Goal: Task Accomplishment & Management: Manage account settings

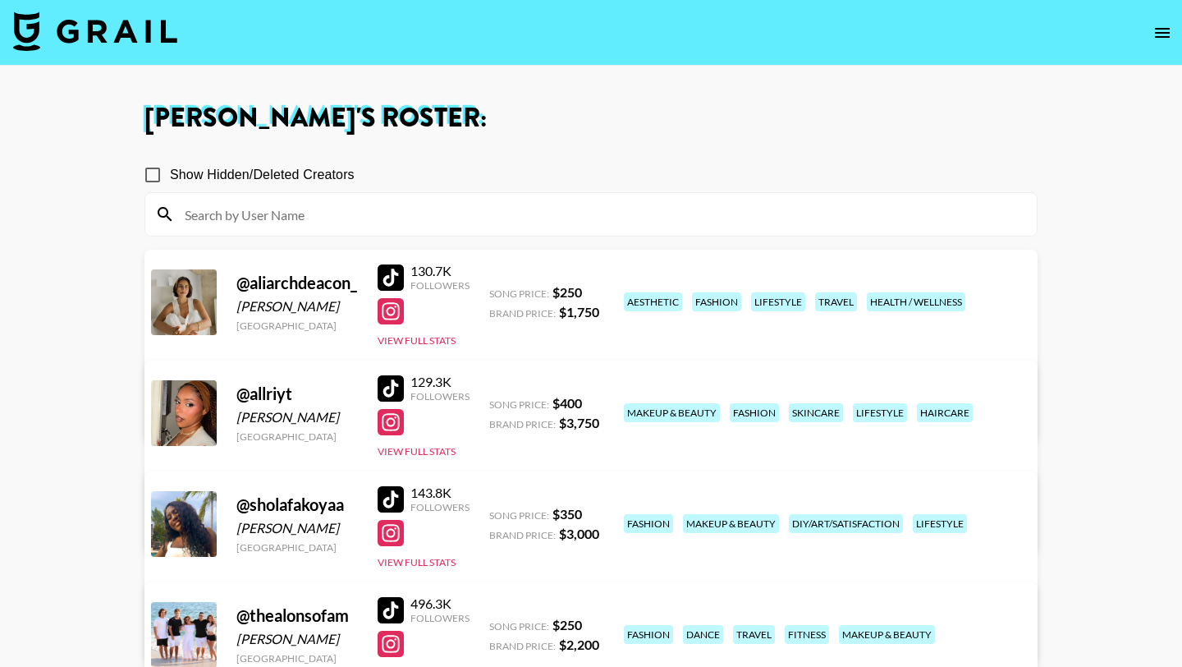
click at [89, 32] on img at bounding box center [95, 30] width 164 height 39
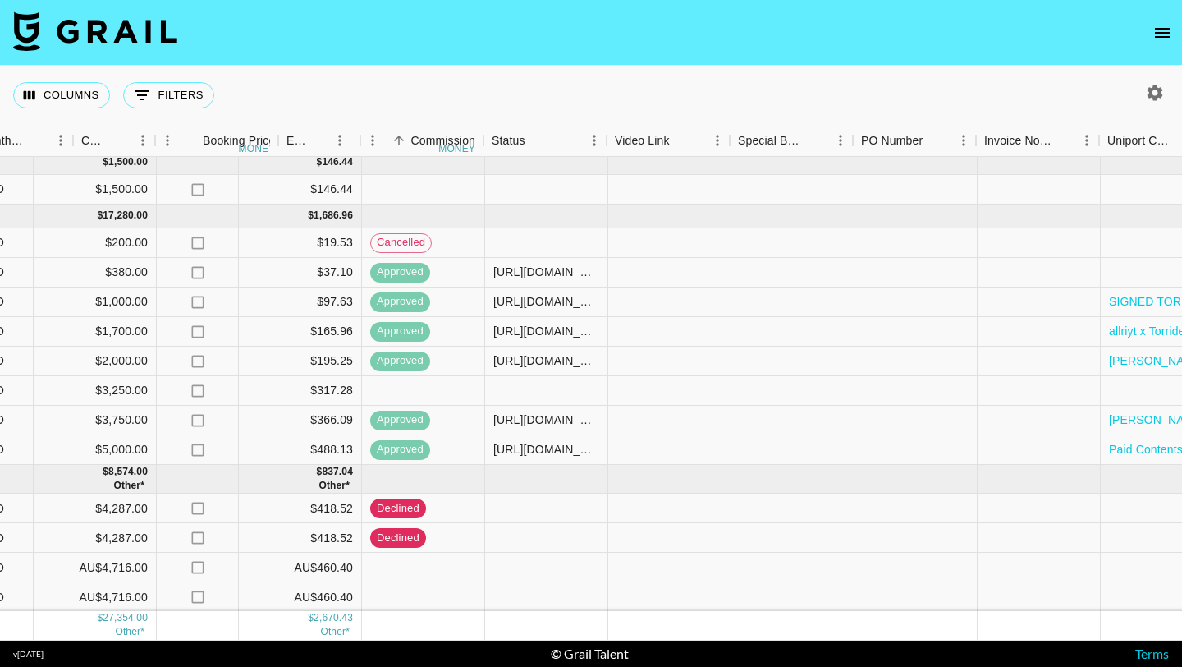
scroll to position [6, 1749]
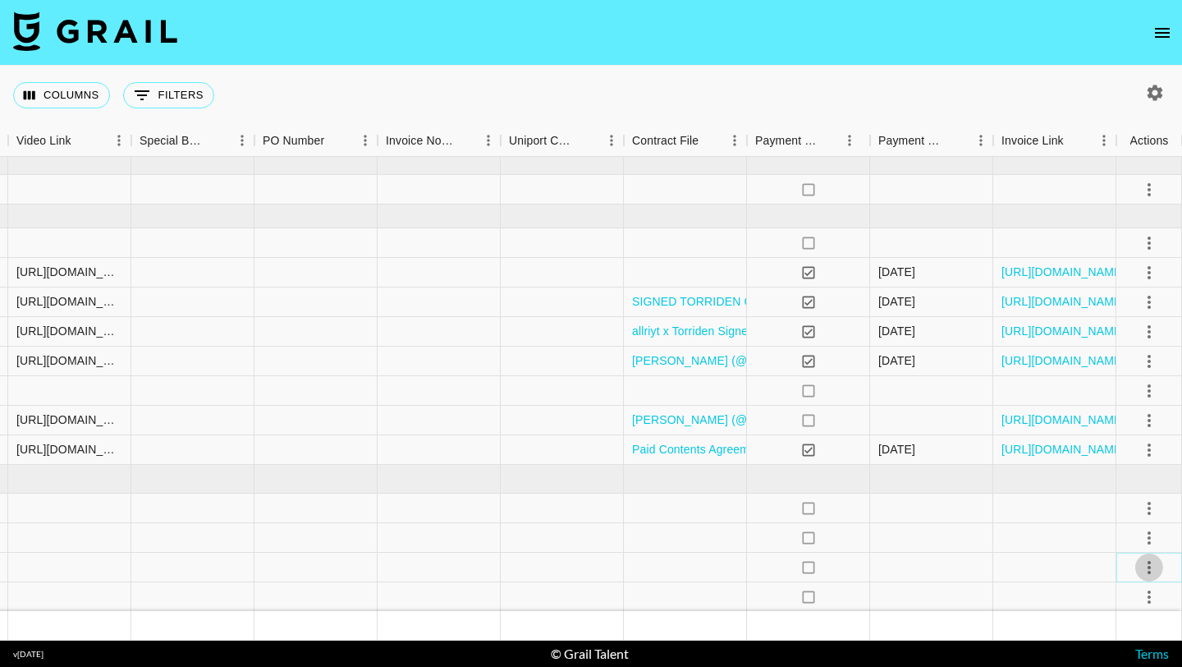
click at [1150, 563] on icon "select merge strategy" at bounding box center [1150, 568] width 20 height 20
click at [1140, 530] on li "Approve" at bounding box center [1129, 532] width 107 height 30
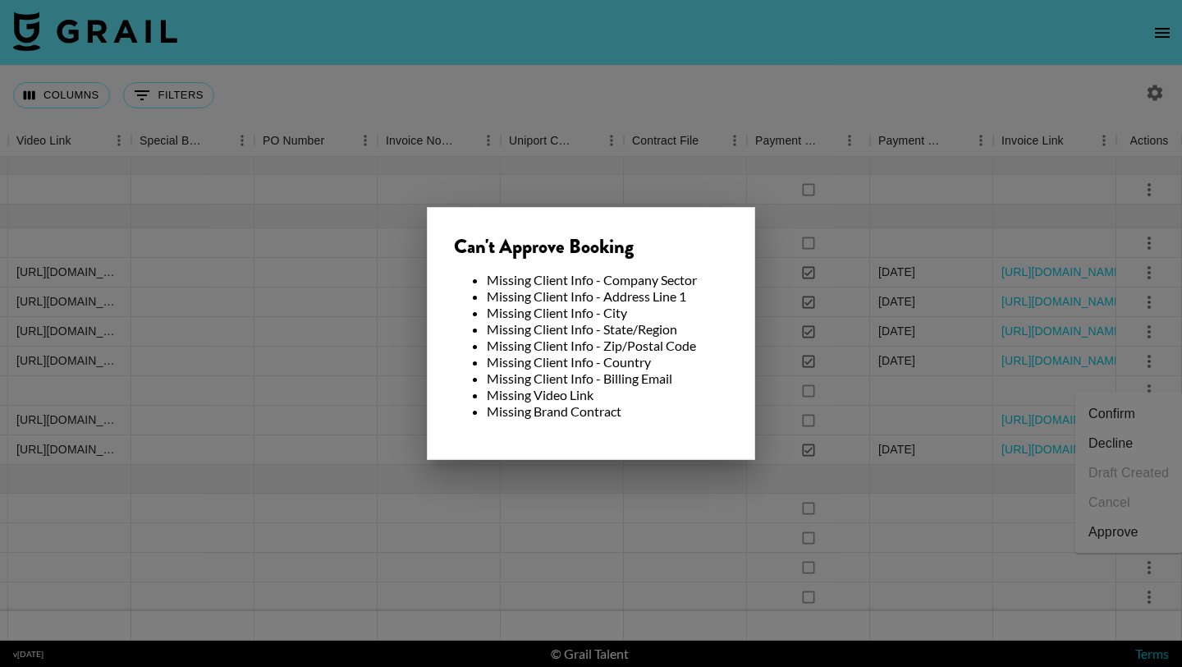
click at [701, 535] on div at bounding box center [591, 333] width 1182 height 667
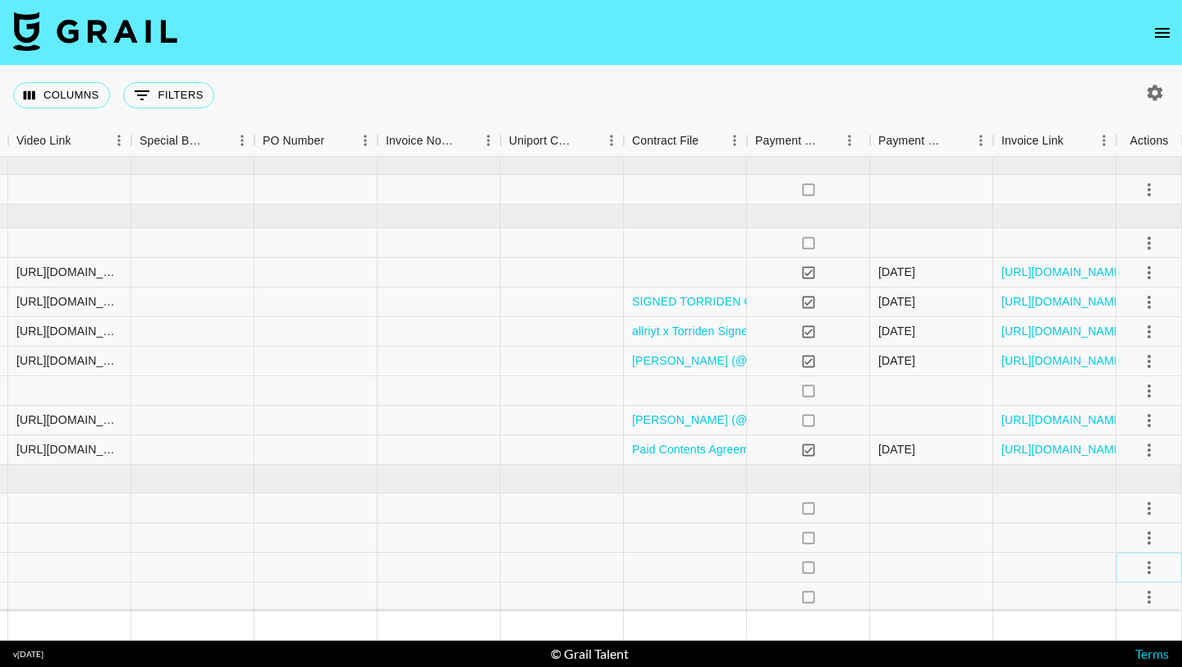
click at [1160, 567] on button "select merge strategy" at bounding box center [1150, 567] width 28 height 28
click at [1132, 410] on li "Confirm" at bounding box center [1129, 414] width 107 height 30
click at [1150, 594] on icon "select merge strategy" at bounding box center [1149, 596] width 3 height 13
click at [1129, 445] on li "Confirm" at bounding box center [1129, 444] width 107 height 30
click at [906, 567] on div at bounding box center [931, 568] width 123 height 30
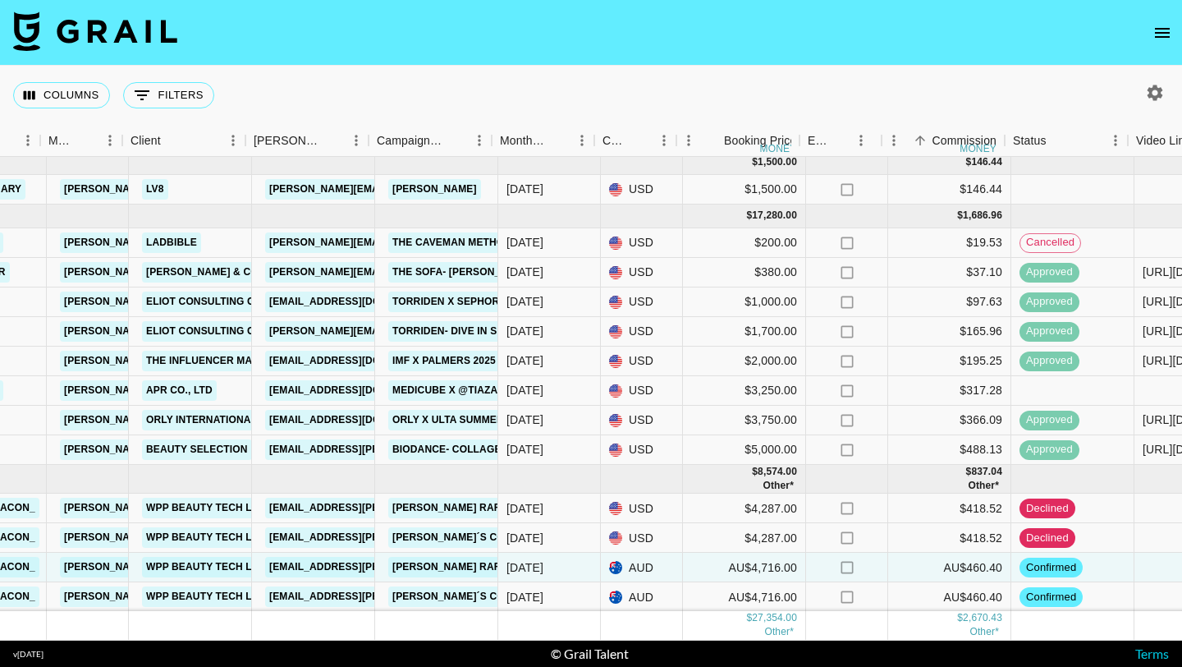
scroll to position [6, 616]
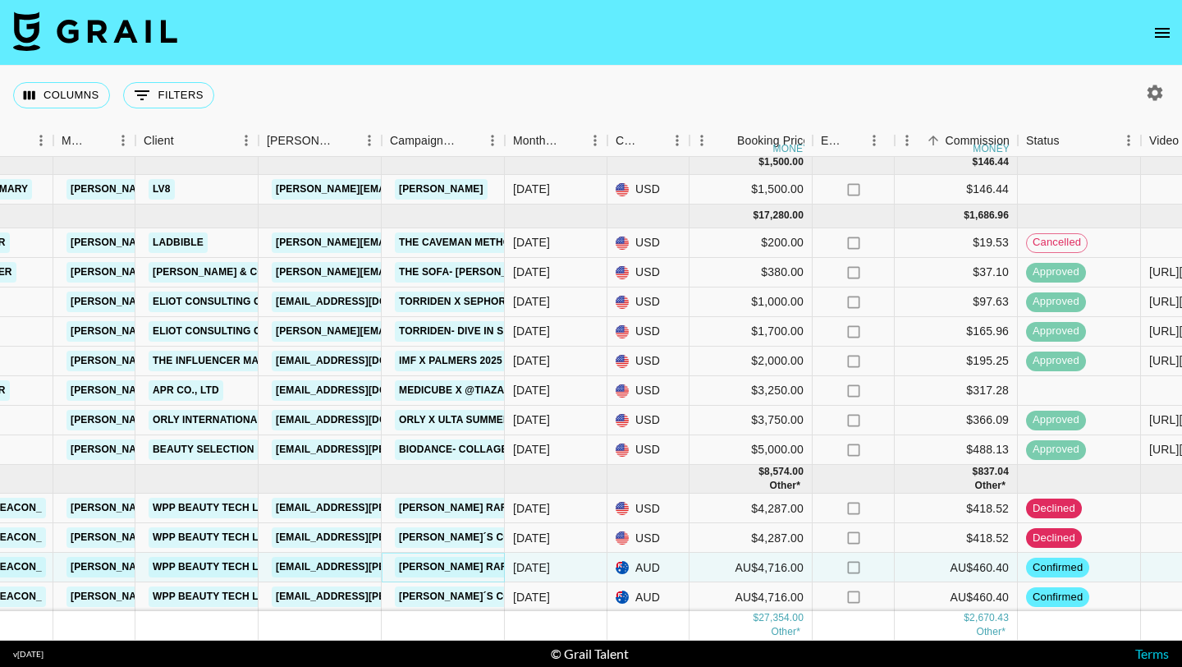
click at [461, 565] on link "Kiehl's Rare Earth August Campaign" at bounding box center [526, 567] width 263 height 21
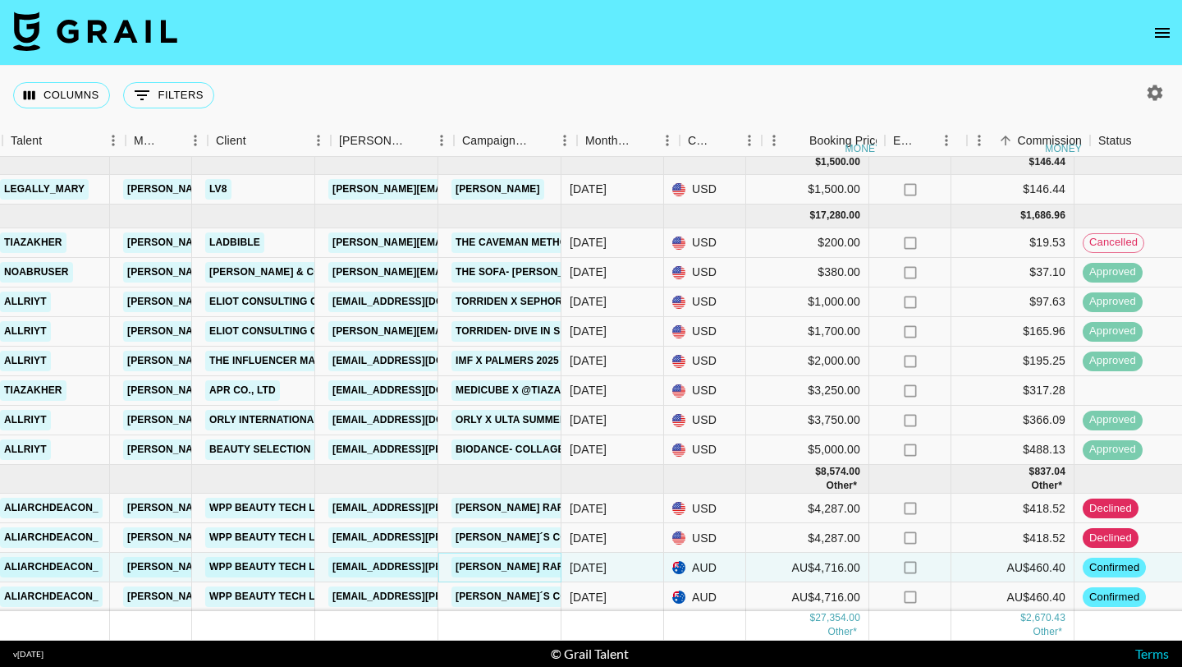
scroll to position [6, 538]
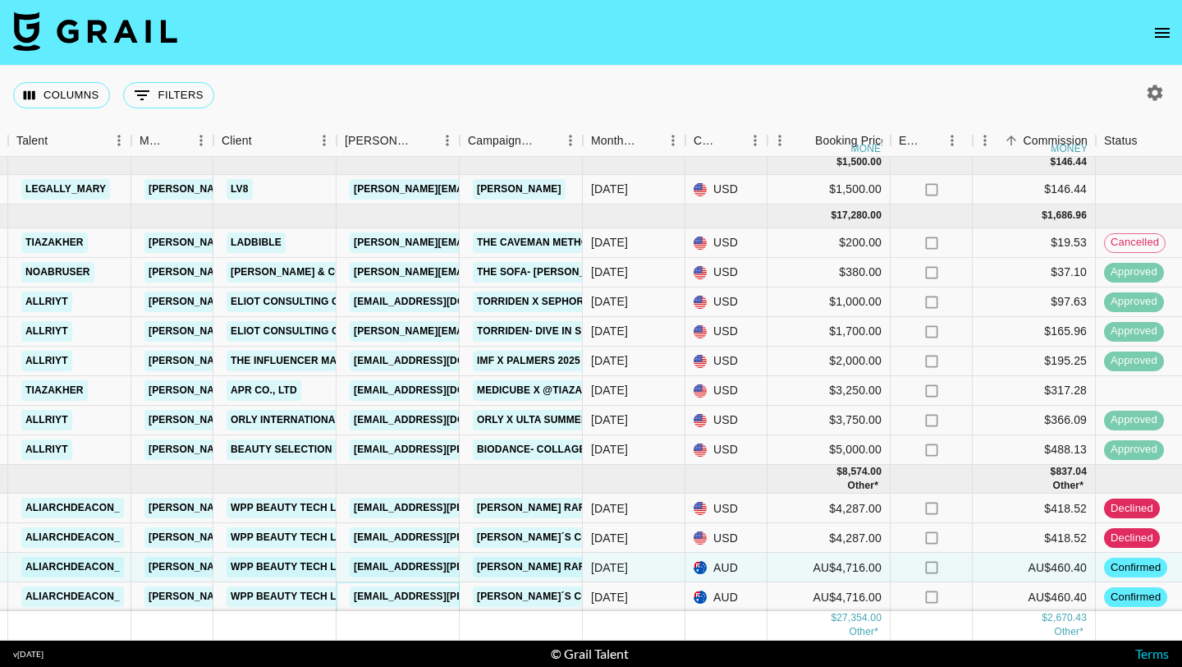
click at [400, 594] on link "cheska.acosta@wppmedia.com" at bounding box center [484, 596] width 268 height 21
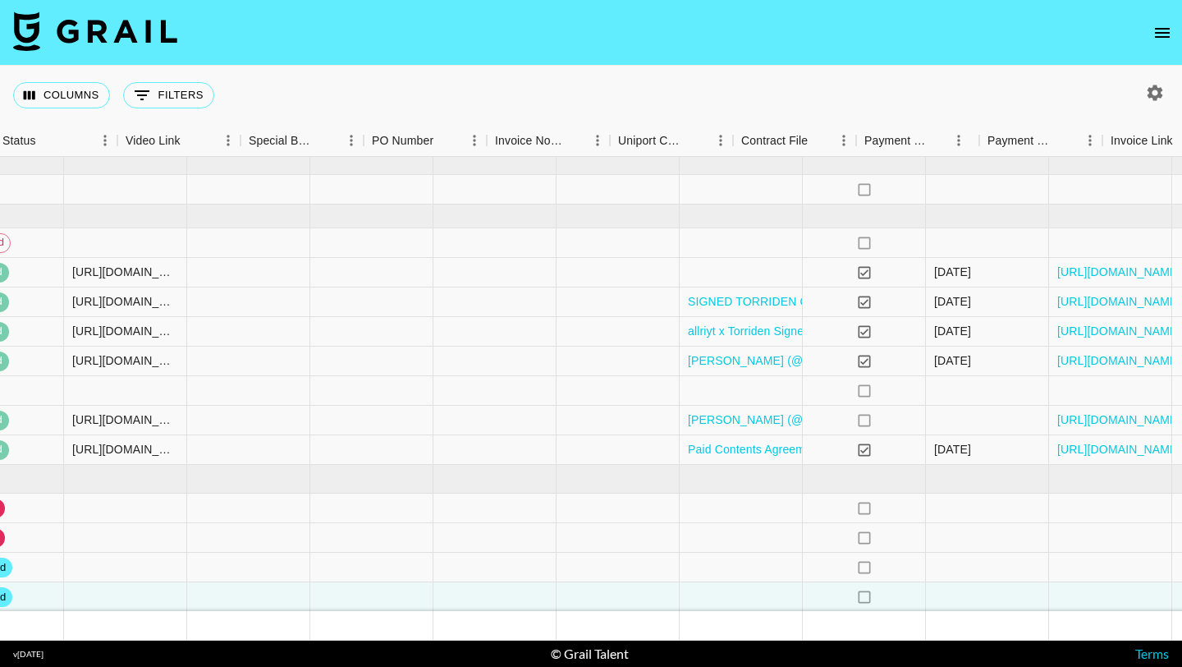
scroll to position [6, 1749]
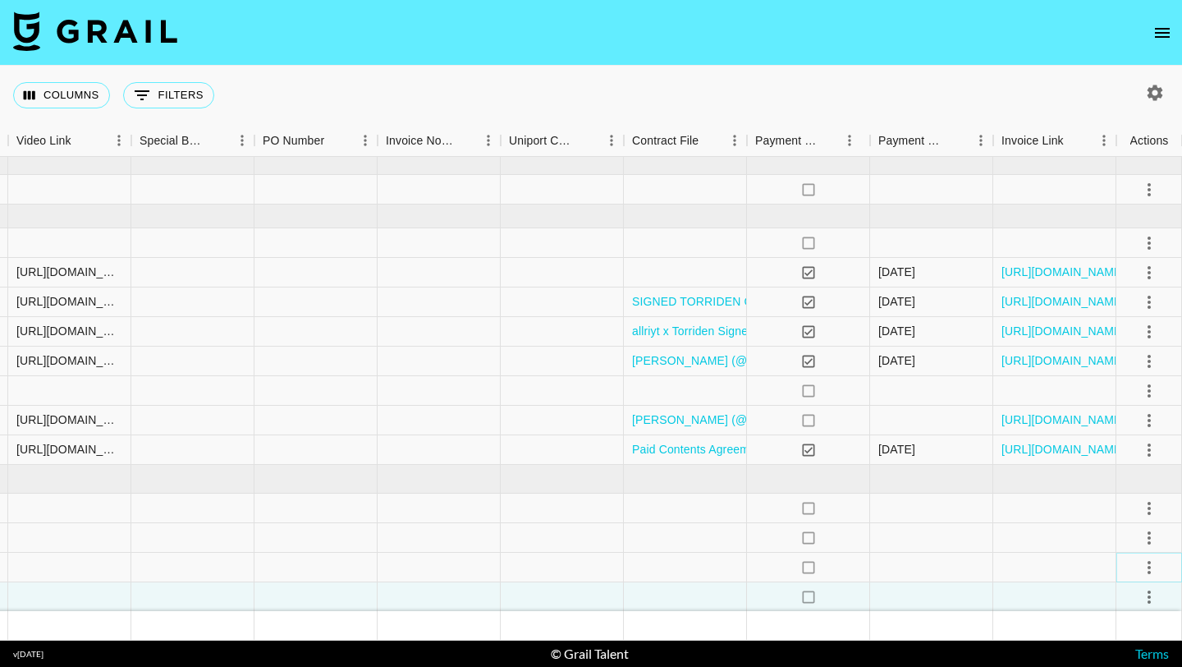
click at [1151, 561] on icon "select merge strategy" at bounding box center [1150, 568] width 20 height 20
click at [989, 580] on div at bounding box center [931, 568] width 123 height 30
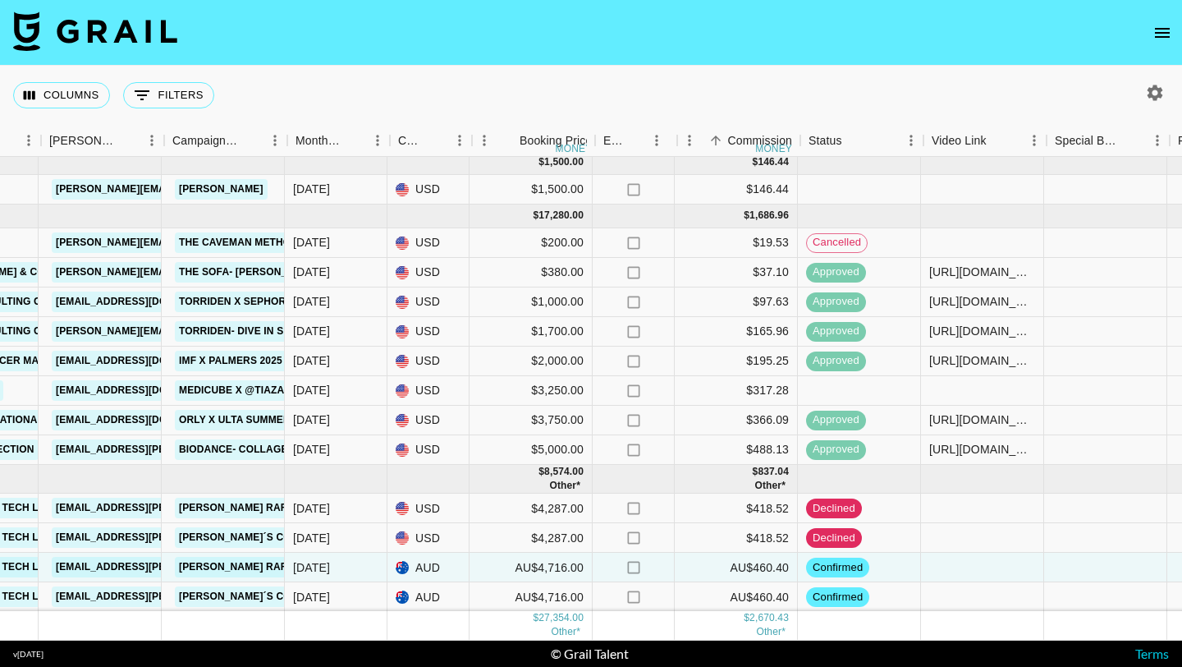
scroll to position [6, 833]
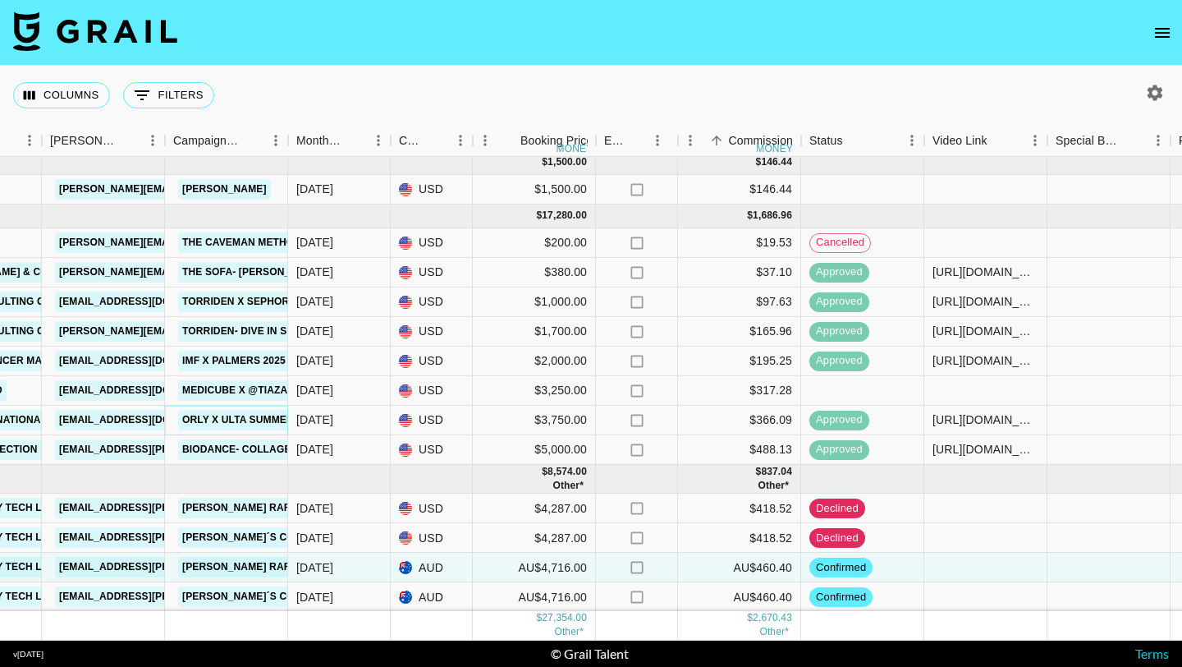
click at [242, 424] on link "ORLY X ULTA Summer Reset" at bounding box center [256, 420] width 156 height 21
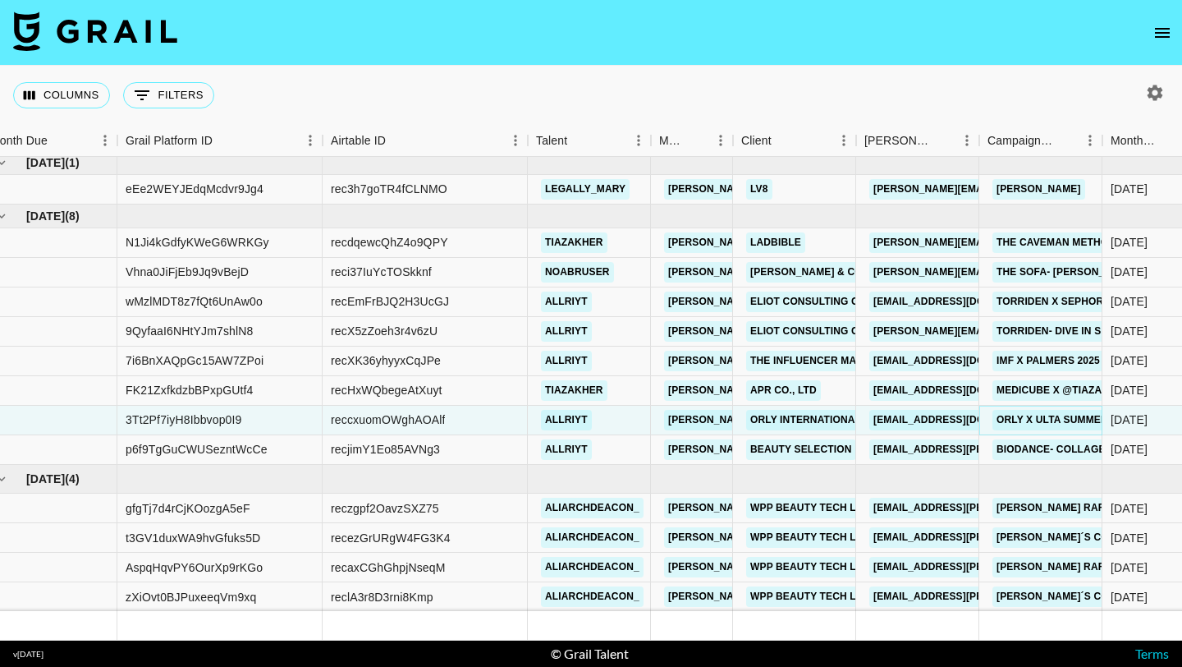
scroll to position [6, 0]
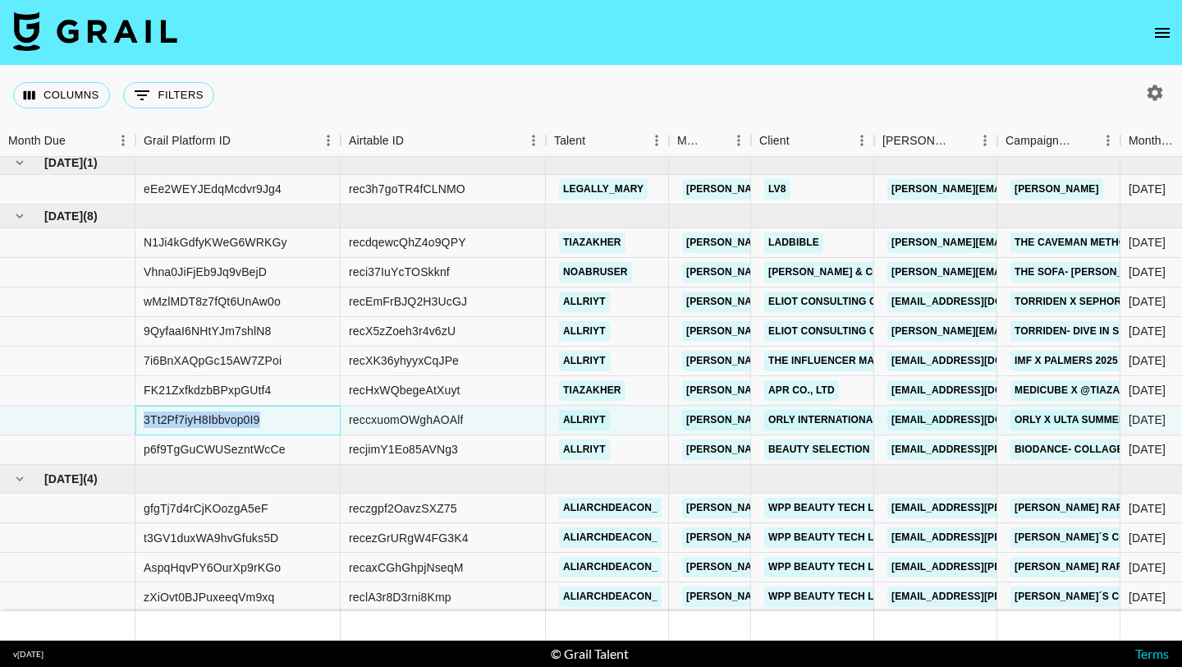
drag, startPoint x: 264, startPoint y: 419, endPoint x: 145, endPoint y: 415, distance: 119.9
click at [142, 415] on div "3Tt2Pf7iyH8Ibbvop0I9" at bounding box center [237, 421] width 205 height 30
click at [278, 417] on div "3Tt2Pf7iyH8Ibbvop0I9" at bounding box center [237, 421] width 205 height 30
drag, startPoint x: 472, startPoint y: 419, endPoint x: 350, endPoint y: 418, distance: 122.3
click at [350, 418] on div "reccxuomOWghAOAlf" at bounding box center [443, 421] width 205 height 30
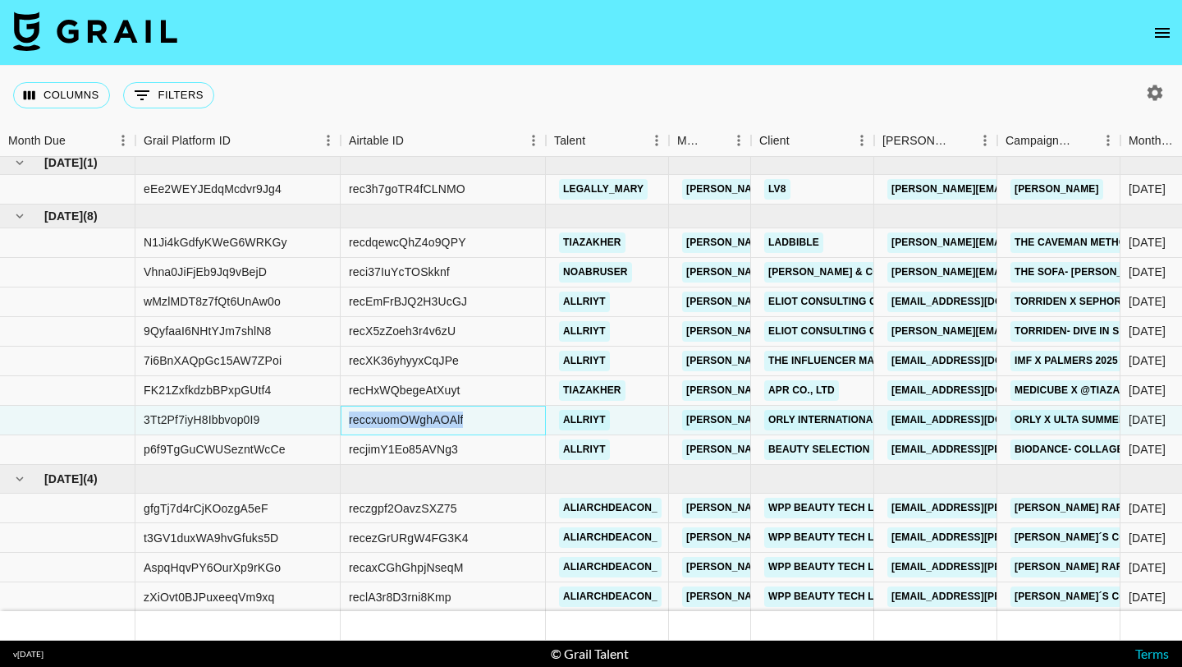
copy div "reccxuomOWghAOAlf"
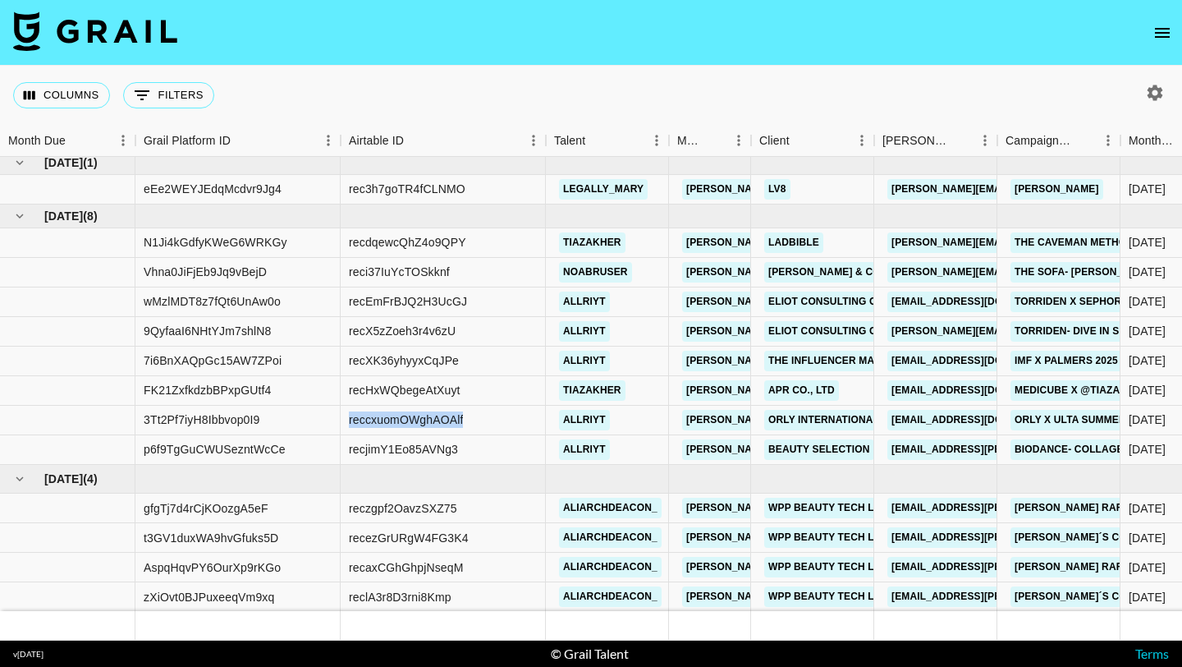
click at [1159, 25] on icon "open drawer" at bounding box center [1163, 33] width 20 height 20
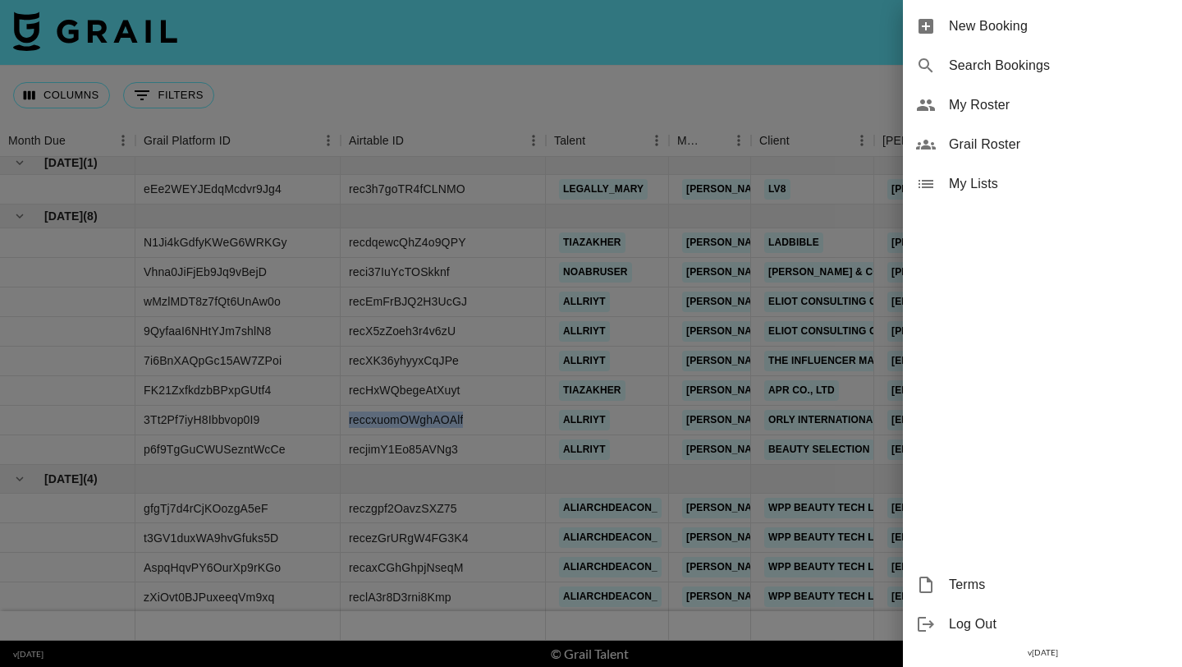
click at [982, 99] on span "My Roster" at bounding box center [1059, 105] width 220 height 20
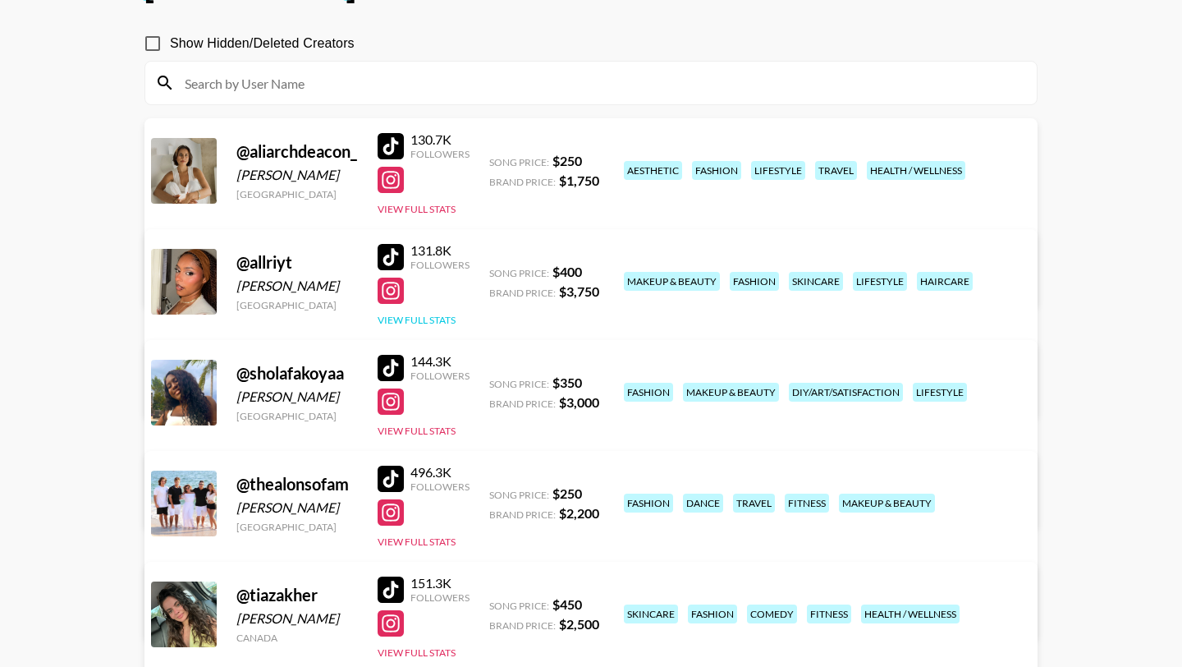
scroll to position [287, 0]
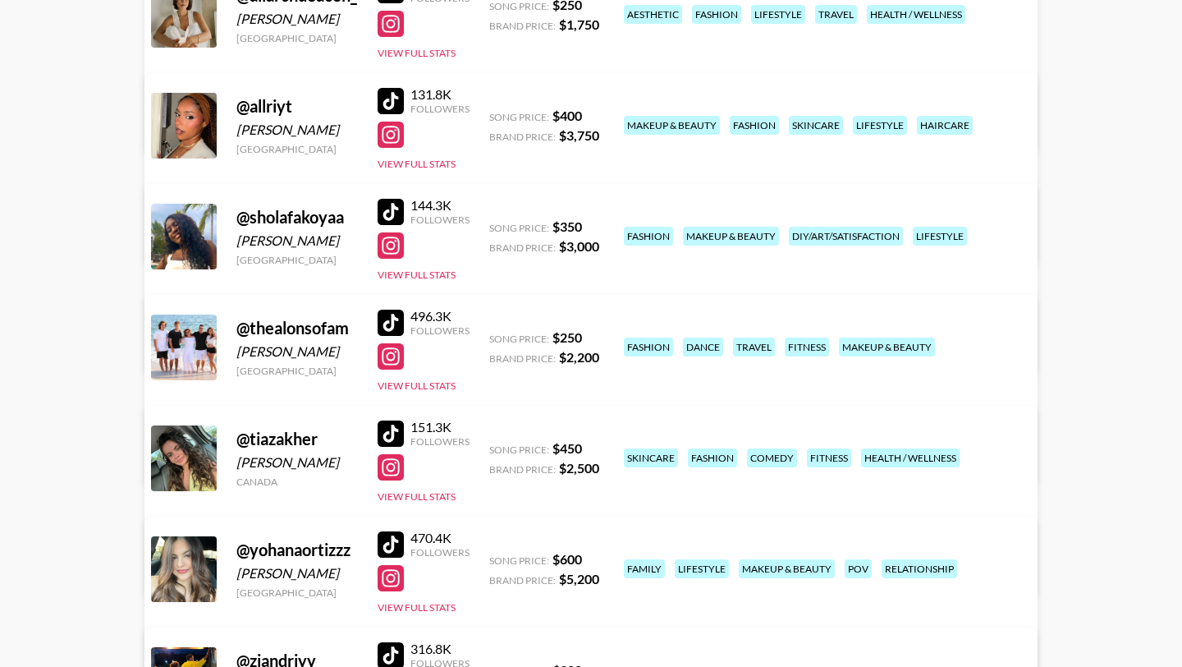
click at [390, 431] on div at bounding box center [391, 433] width 26 height 26
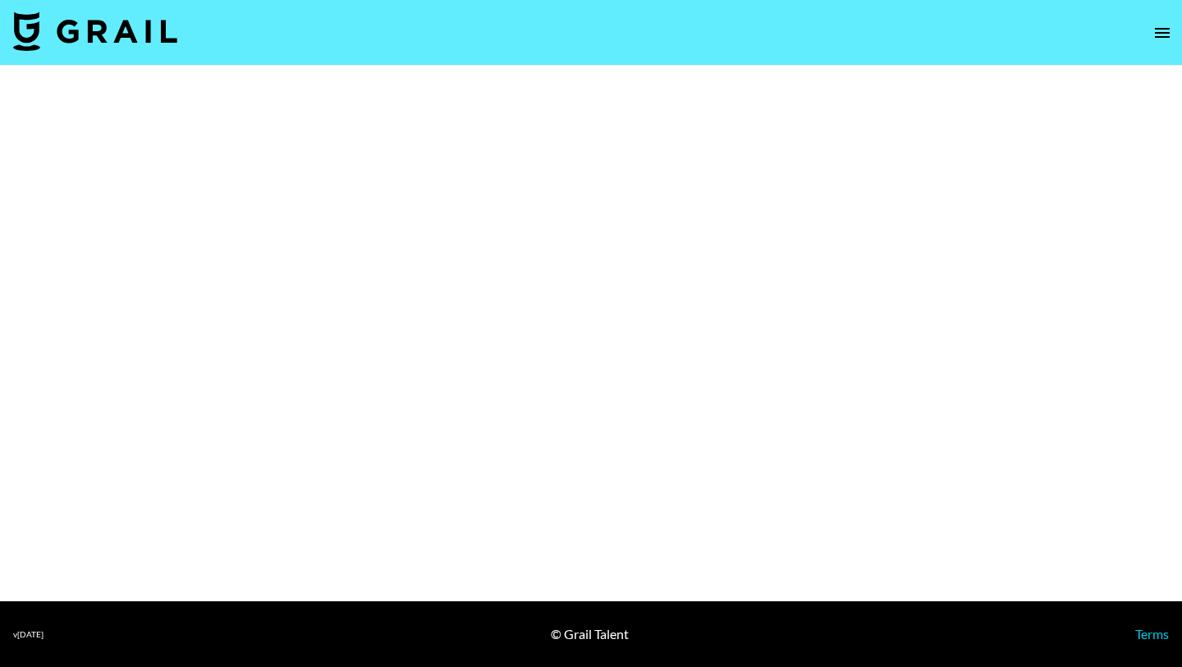
select select "Brand"
